Goal: Transaction & Acquisition: Purchase product/service

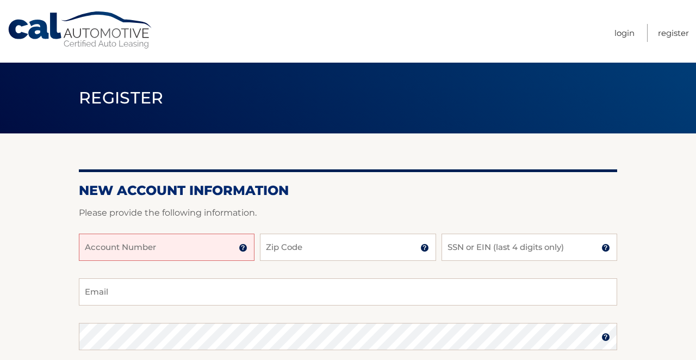
click at [139, 244] on input "Account Number" at bounding box center [167, 246] width 176 height 27
click at [101, 250] on input "444 559 886" at bounding box center [167, 246] width 176 height 27
click at [137, 249] on input "444 559 886" at bounding box center [167, 246] width 176 height 27
click at [119, 250] on input "444 559 886" at bounding box center [167, 246] width 176 height 27
click at [104, 250] on input "444 559886" at bounding box center [167, 246] width 176 height 27
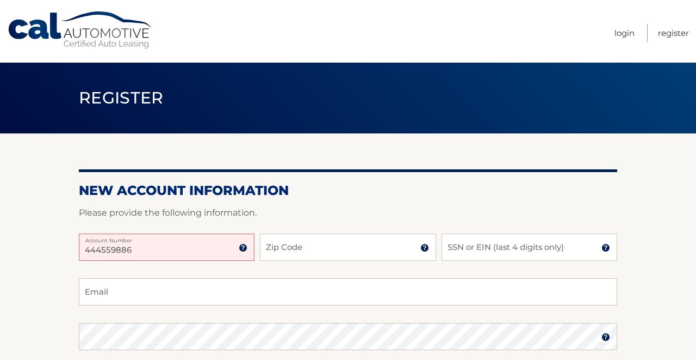
click at [133, 249] on input "444559886" at bounding box center [167, 246] width 176 height 27
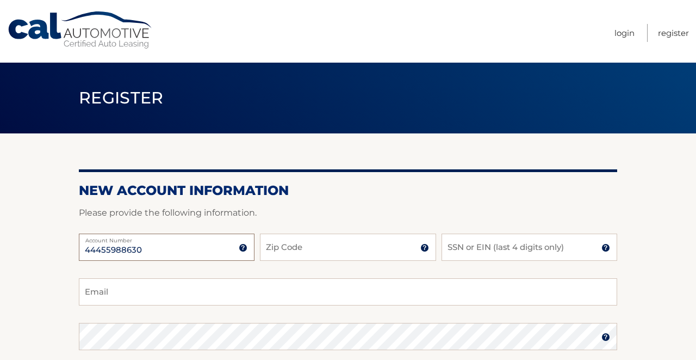
type input "44455988630"
type input "33437"
click at [480, 247] on input "SSN or EIN (last 4 digits only)" at bounding box center [530, 246] width 176 height 27
type input "8269"
type input "gwwaldman@gmail.com"
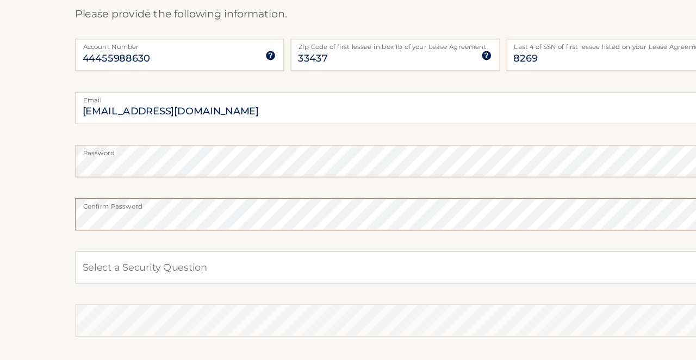
scroll to position [148, 0]
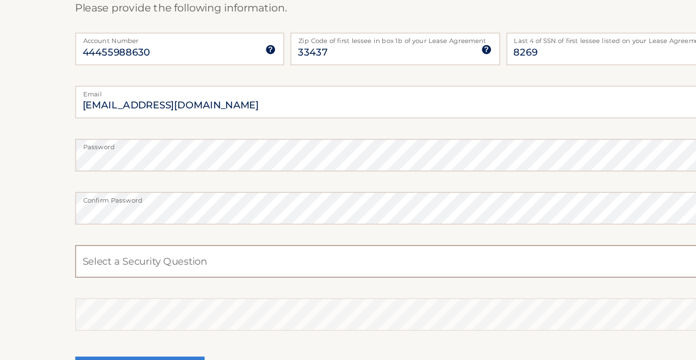
select select "2"
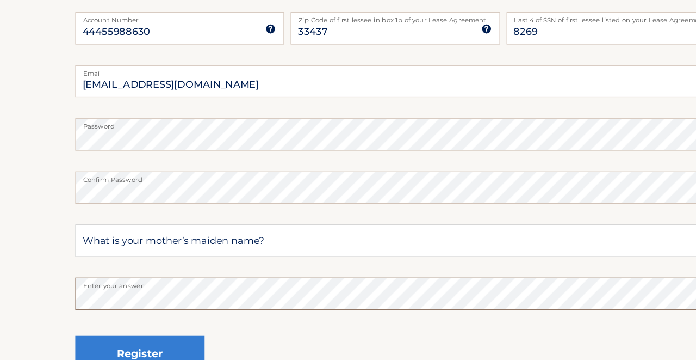
scroll to position [166, 0]
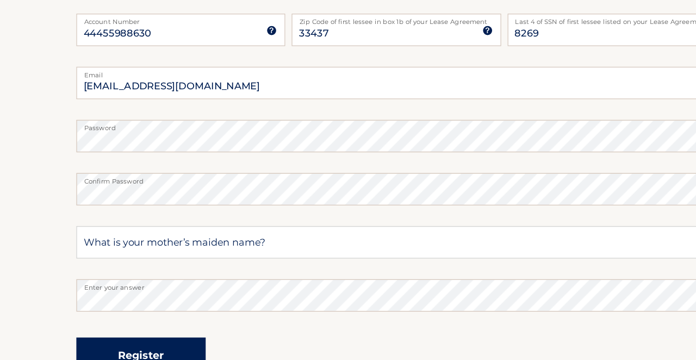
click at [118, 339] on button "Register" at bounding box center [133, 354] width 109 height 30
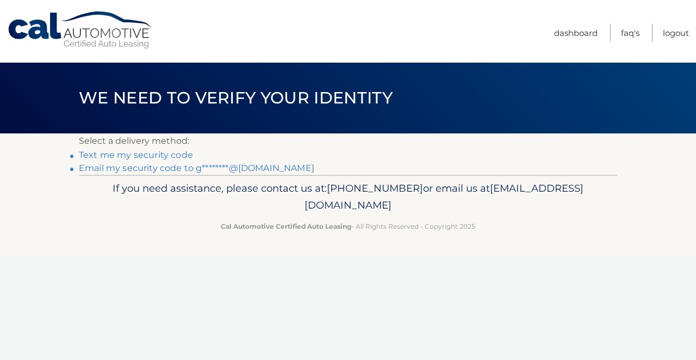
click at [122, 156] on link "Text me my security code" at bounding box center [136, 155] width 114 height 10
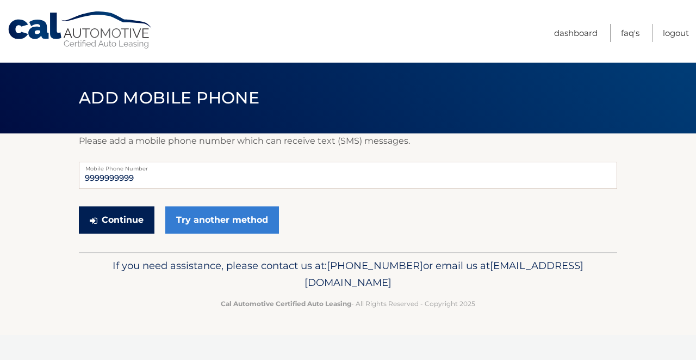
click at [131, 218] on button "Continue" at bounding box center [117, 219] width 76 height 27
click at [136, 177] on input "9999999999" at bounding box center [348, 175] width 538 height 27
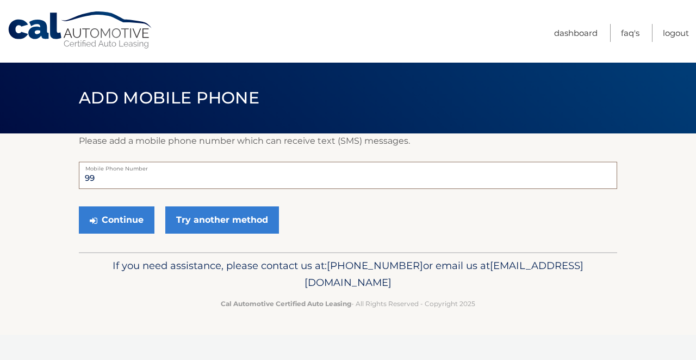
type input "9"
type input "5165789903"
click at [124, 219] on button "Continue" at bounding box center [117, 219] width 76 height 27
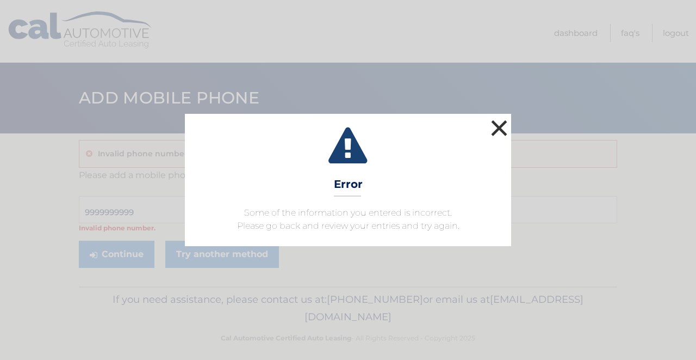
click at [500, 126] on button "×" at bounding box center [499, 128] width 22 height 22
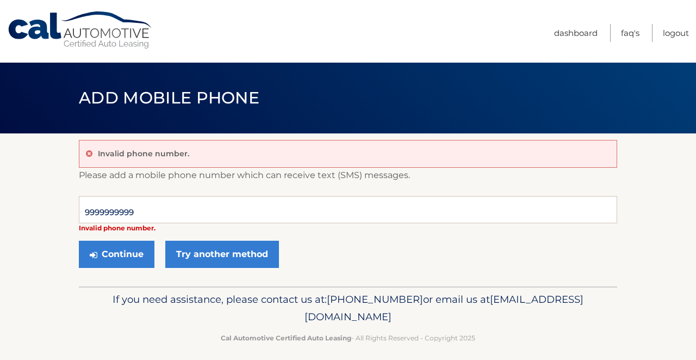
click at [167, 153] on p "Invalid phone number." at bounding box center [143, 153] width 91 height 10
click at [88, 152] on icon at bounding box center [89, 154] width 7 height 8
click at [188, 147] on div "Invalid phone number." at bounding box center [348, 154] width 538 height 28
click at [125, 253] on button "Continue" at bounding box center [117, 253] width 76 height 27
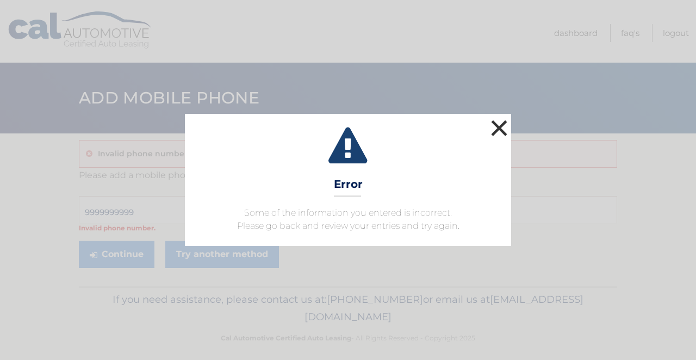
click at [500, 126] on button "×" at bounding box center [499, 128] width 22 height 22
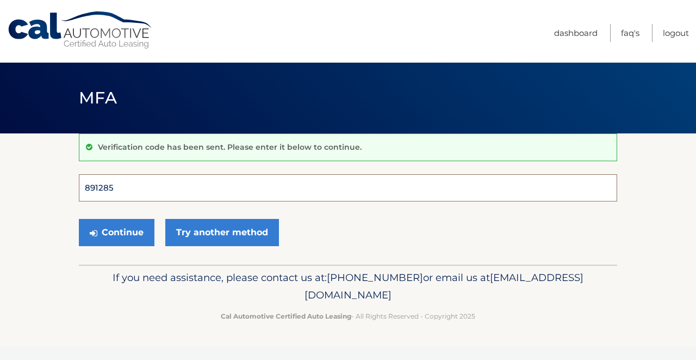
type input "891285"
click at [116, 232] on button "Continue" at bounding box center [117, 232] width 76 height 27
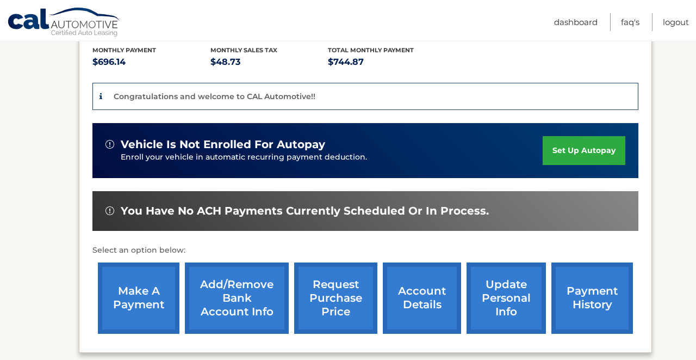
scroll to position [233, 0]
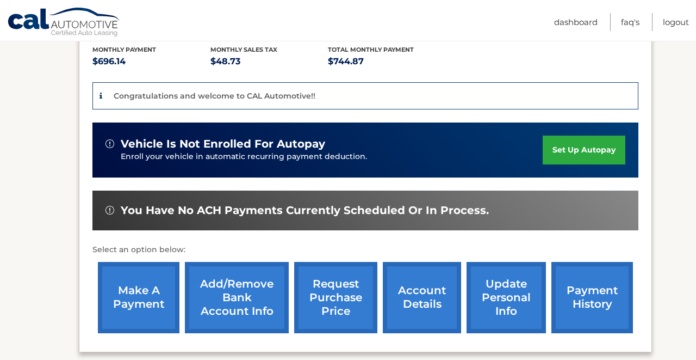
click at [138, 289] on link "make a payment" at bounding box center [139, 297] width 82 height 71
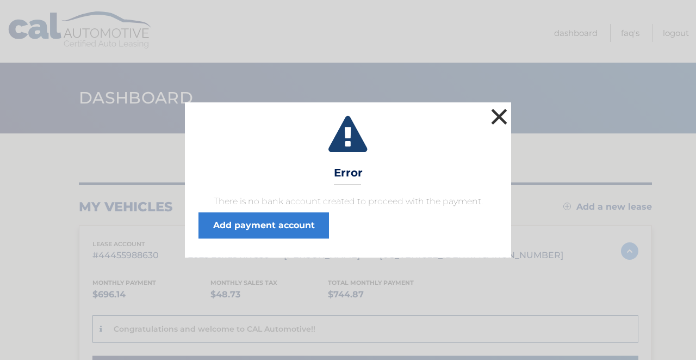
click at [501, 114] on button "×" at bounding box center [499, 117] width 22 height 22
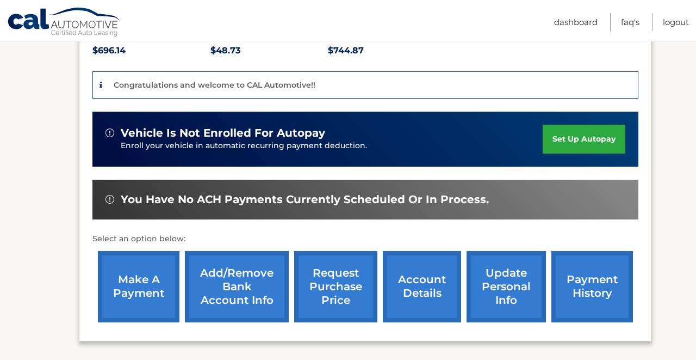
scroll to position [246, 0]
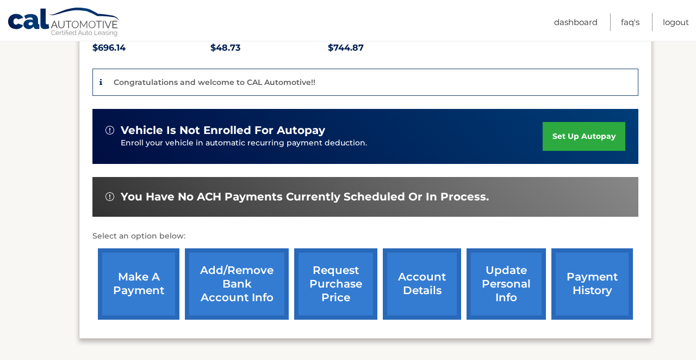
click at [245, 265] on link "Add/Remove bank account info" at bounding box center [237, 283] width 104 height 71
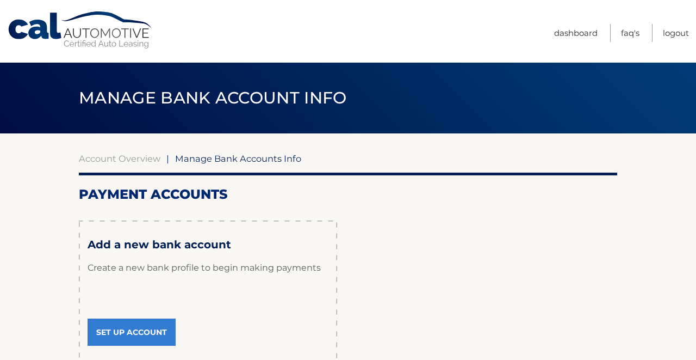
click at [144, 330] on link "Set Up Account" at bounding box center [132, 331] width 88 height 27
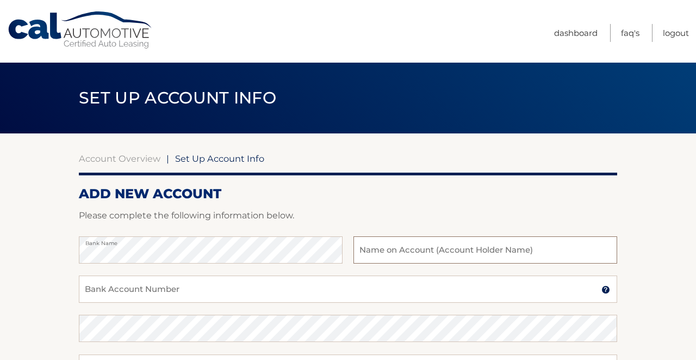
click at [360, 250] on input "text" at bounding box center [486, 249] width 264 height 27
type input "[PERSON_NAME]"
click at [147, 282] on input "Bank Account Number" at bounding box center [348, 288] width 538 height 27
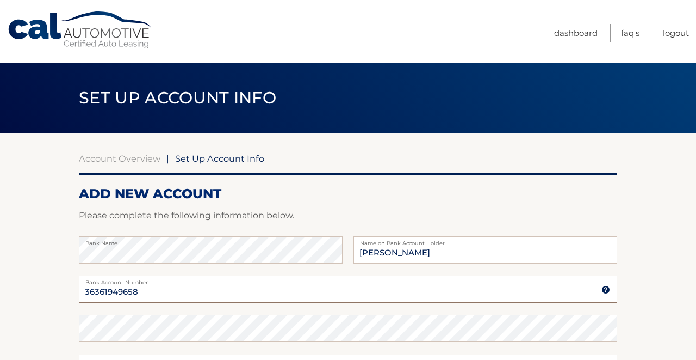
type input "36361949658"
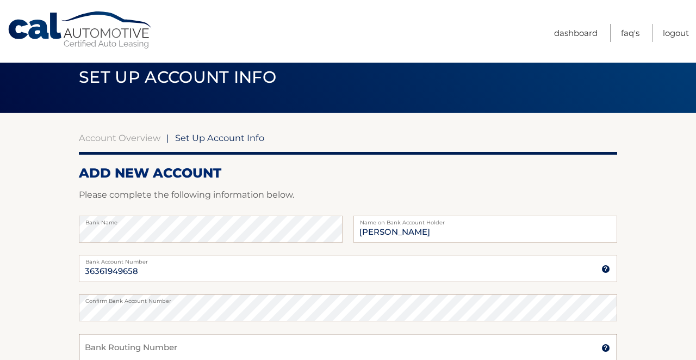
click at [155, 348] on input "Bank Routing Number" at bounding box center [348, 346] width 538 height 27
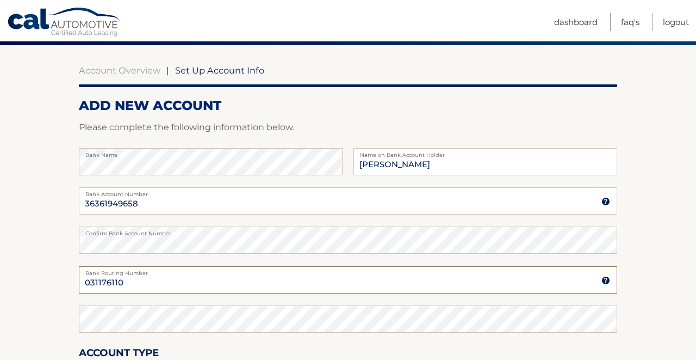
scroll to position [90, 0]
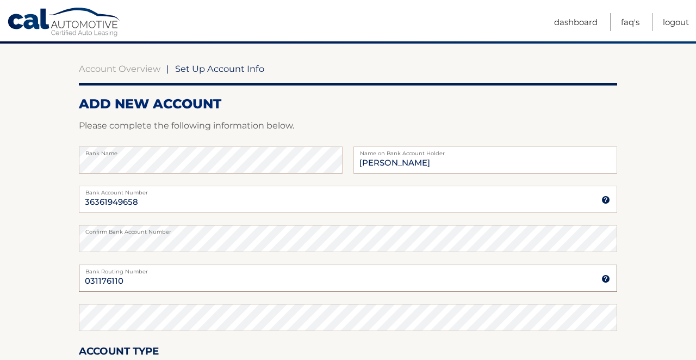
type input "031176110"
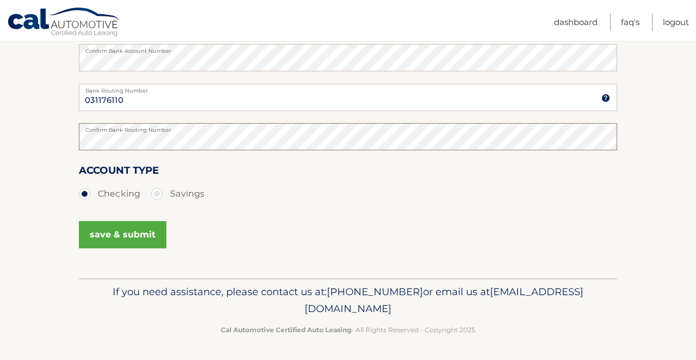
scroll to position [270, 0]
click at [134, 234] on button "save & submit" at bounding box center [123, 234] width 88 height 27
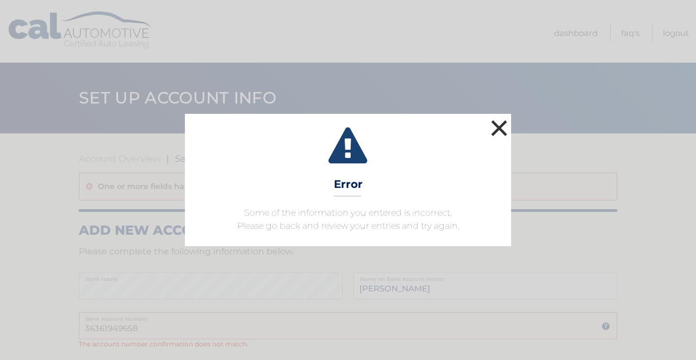
click at [501, 126] on button "×" at bounding box center [499, 128] width 22 height 22
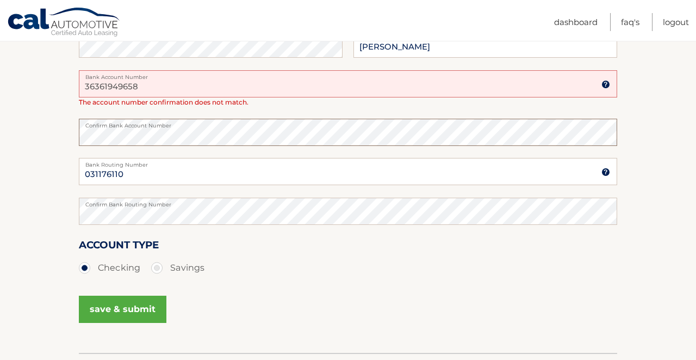
scroll to position [242, 0]
click at [128, 306] on button "save & submit" at bounding box center [123, 308] width 88 height 27
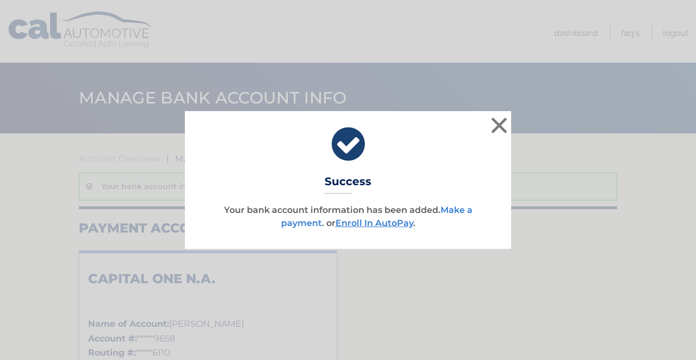
click at [302, 222] on link "Make a payment" at bounding box center [376, 216] width 191 height 23
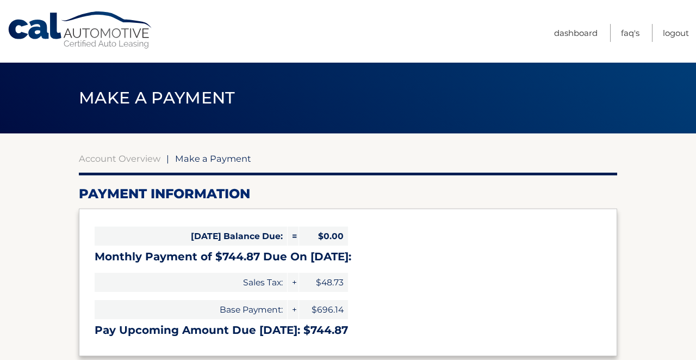
select select "ZjM4OTU1NWEtOTkwOS00ZTY4LTkyY2QtNDZlNjVkN2VhNGU5"
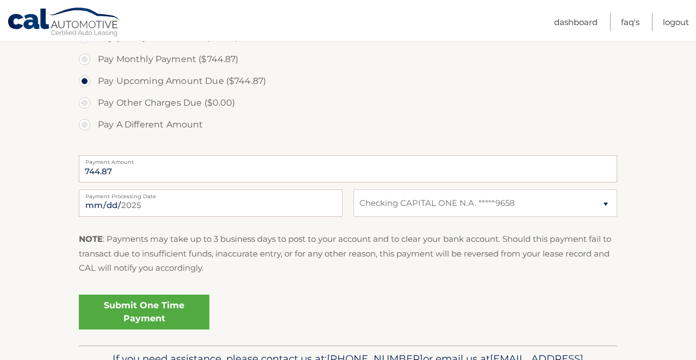
scroll to position [352, 0]
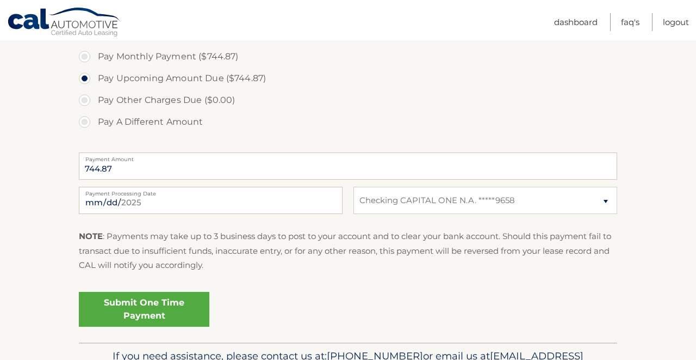
click at [143, 299] on link "Submit One Time Payment" at bounding box center [144, 309] width 131 height 35
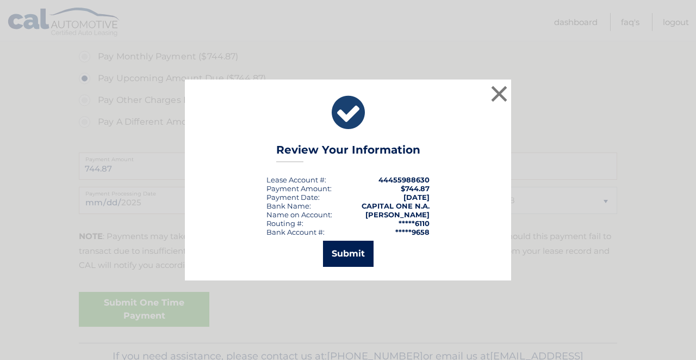
click at [354, 252] on button "Submit" at bounding box center [348, 253] width 51 height 26
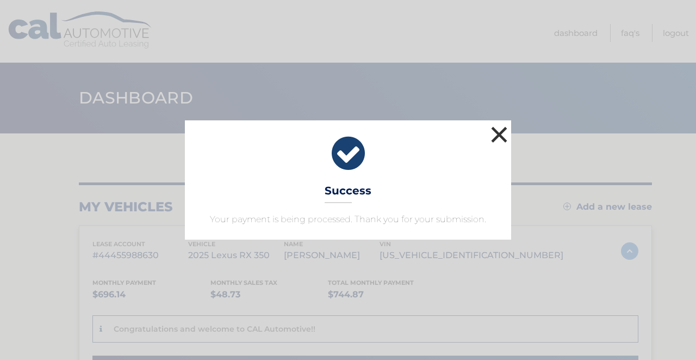
click at [499, 131] on button "×" at bounding box center [499, 134] width 22 height 22
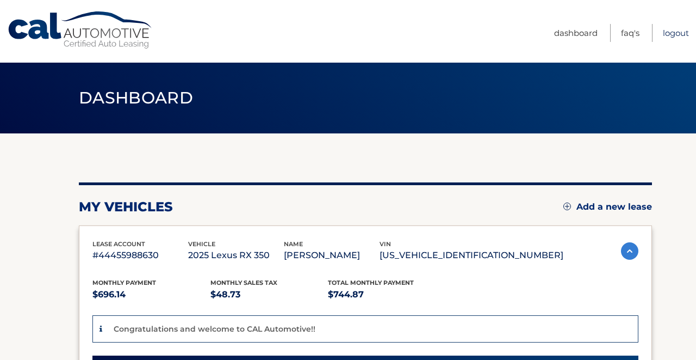
click at [677, 32] on link "Logout" at bounding box center [676, 33] width 26 height 18
